Goal: Find specific fact: Find specific fact

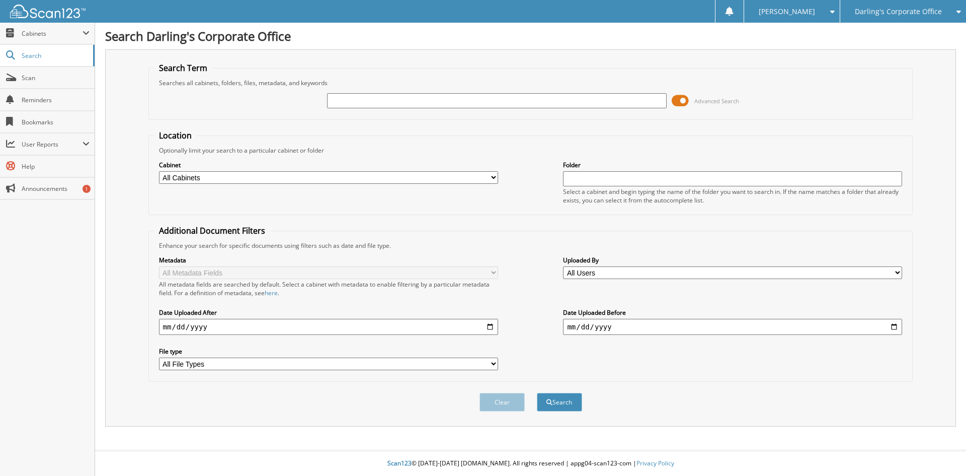
click at [348, 99] on input "text" at bounding box center [496, 100] width 339 height 15
type input "3751-25"
click at [537, 393] on button "Search" at bounding box center [559, 402] width 45 height 19
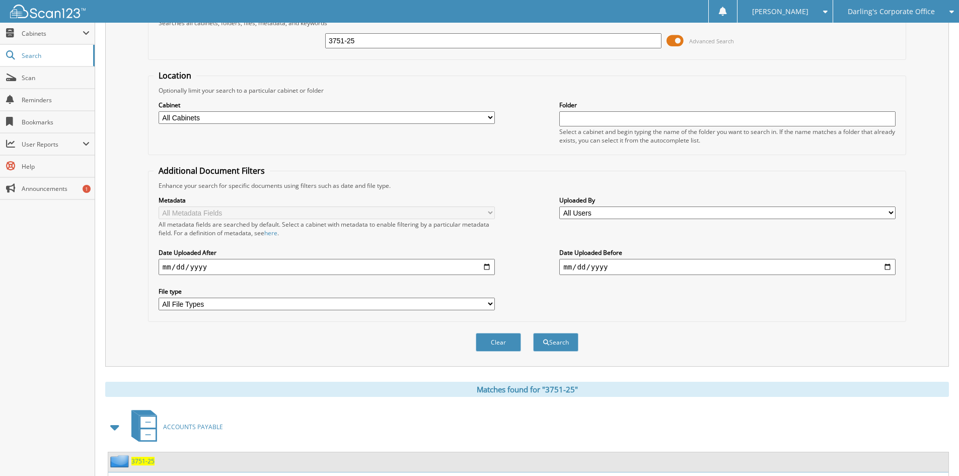
scroll to position [148, 0]
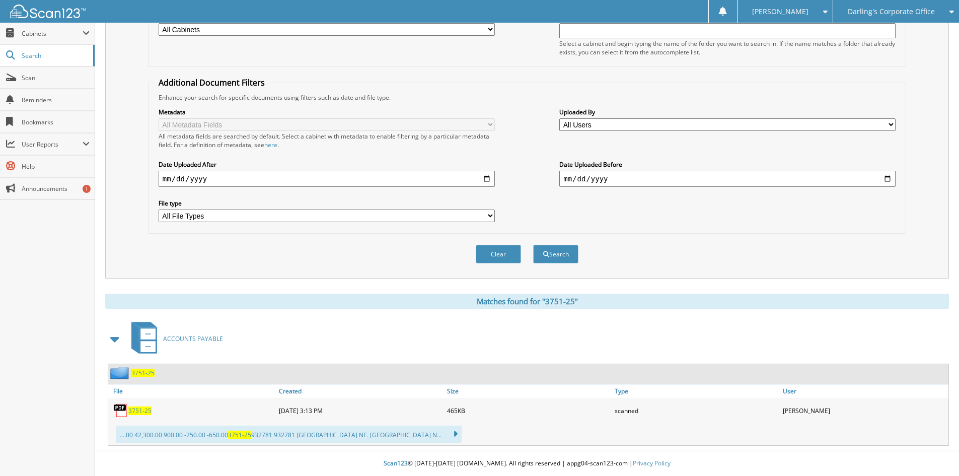
click at [140, 411] on span "3751-25" at bounding box center [139, 410] width 23 height 9
